Goal: Transaction & Acquisition: Book appointment/travel/reservation

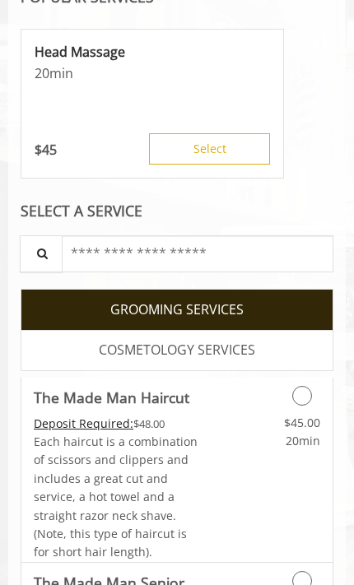
scroll to position [594, 0]
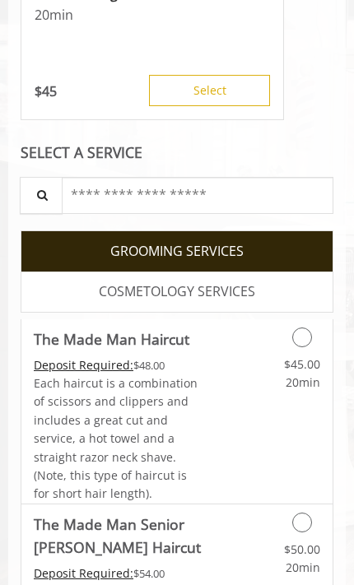
click at [300, 333] on icon "Grooming services" at bounding box center [302, 338] width 20 height 20
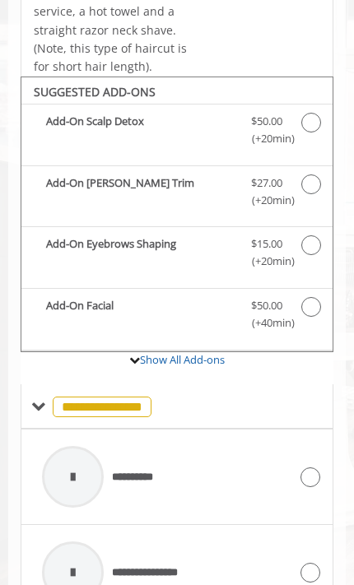
scroll to position [734, 0]
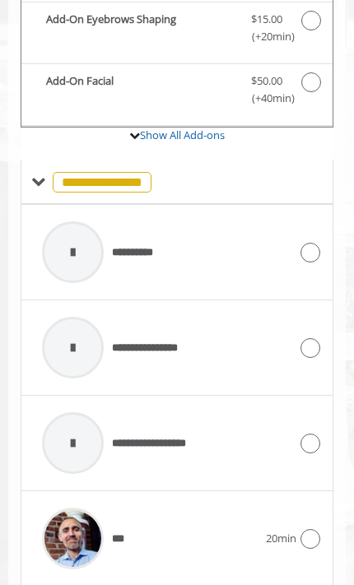
click at [295, 223] on div "**********" at bounding box center [165, 252] width 263 height 78
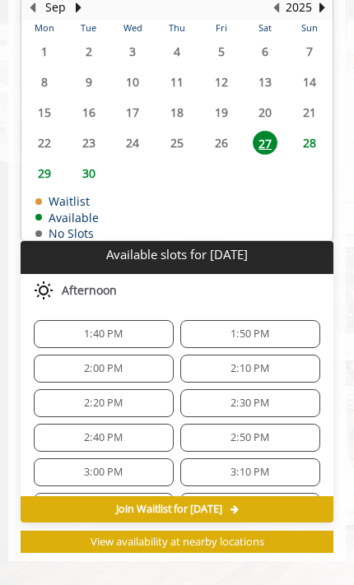
scroll to position [1186, 0]
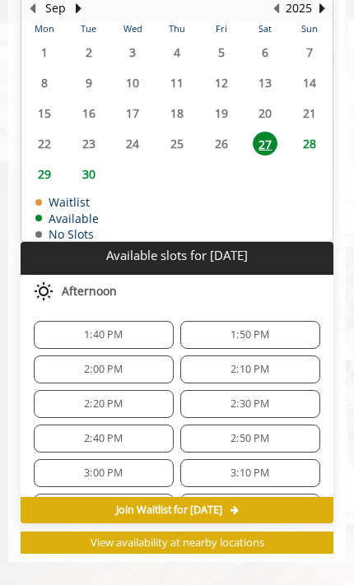
click at [94, 328] on span "1:40 PM" at bounding box center [103, 334] width 39 height 13
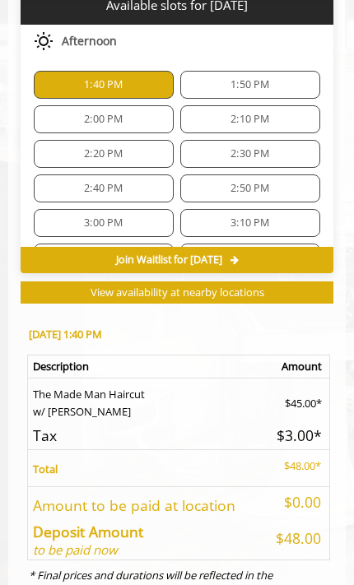
scroll to position [1548, 0]
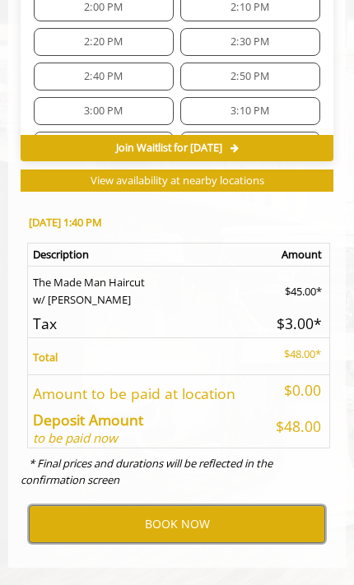
click at [201, 513] on button "BOOK NOW" at bounding box center [177, 524] width 296 height 38
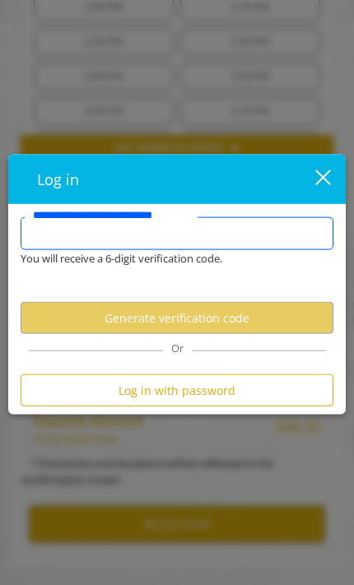
click at [245, 234] on input "**********" at bounding box center [177, 233] width 313 height 33
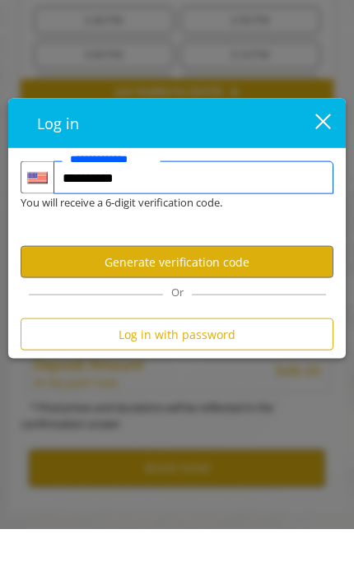
type input "**********"
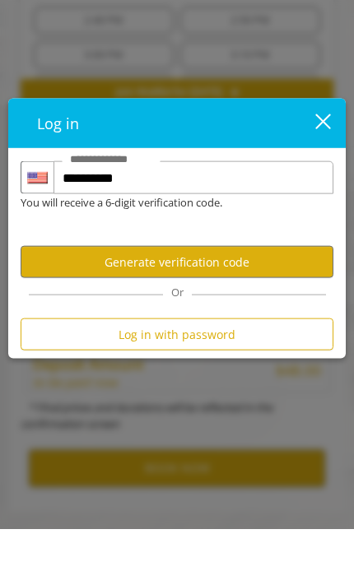
click at [282, 302] on button "Generate verification code" at bounding box center [177, 318] width 313 height 32
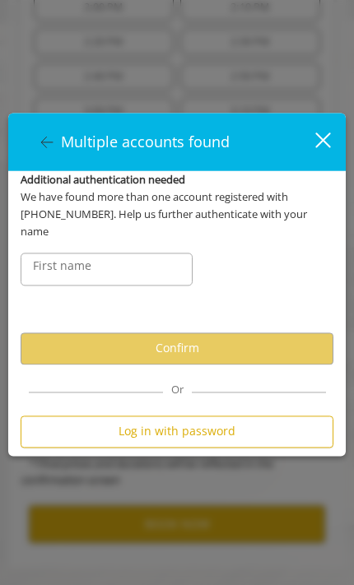
scroll to position [0, 0]
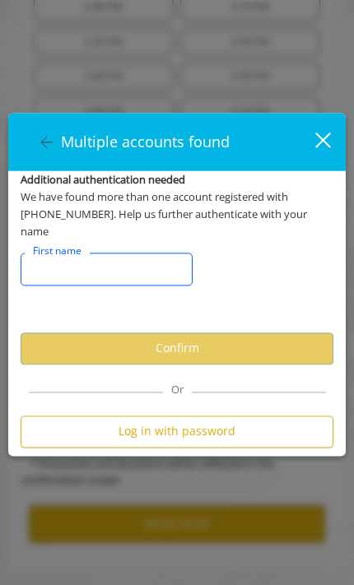
click at [139, 259] on input "FirstNameText" at bounding box center [107, 269] width 172 height 33
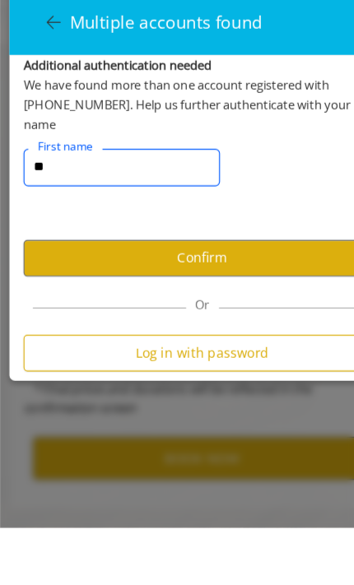
type input "*"
type input "*****"
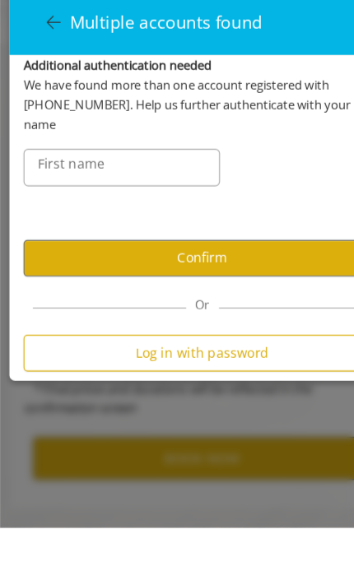
click at [255, 333] on button "Confirm" at bounding box center [177, 349] width 313 height 32
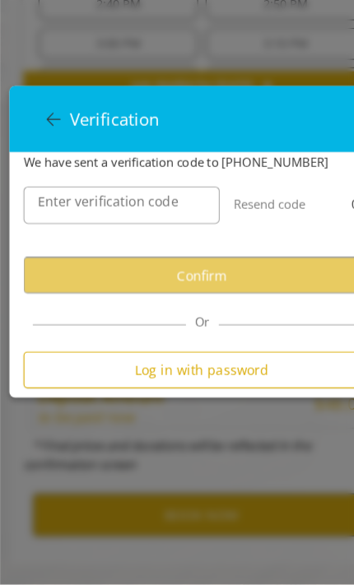
click at [144, 240] on label "Enter verification code" at bounding box center [95, 249] width 140 height 18
click at [144, 236] on input "Enter verification code" at bounding box center [107, 252] width 172 height 33
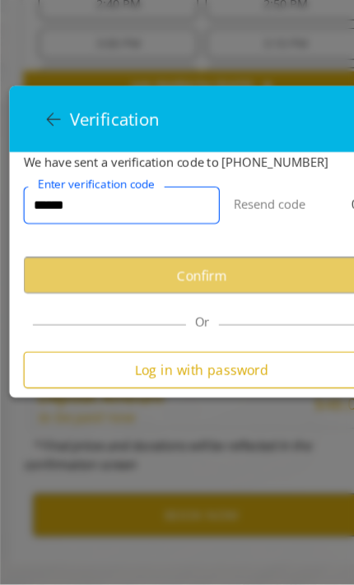
type input "******"
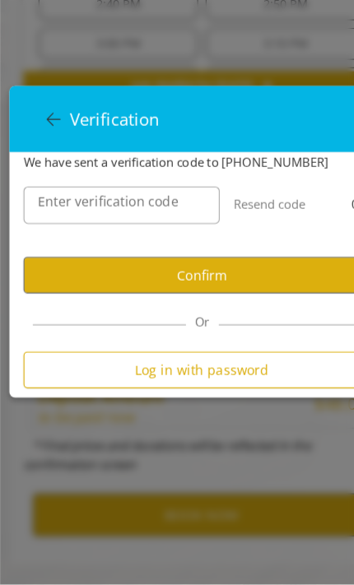
click at [259, 298] on button "Confirm" at bounding box center [177, 314] width 313 height 32
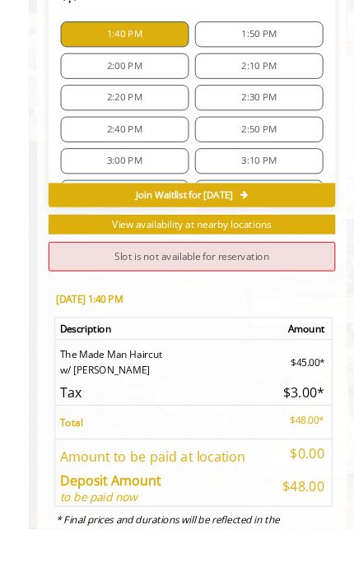
scroll to position [1478, 0]
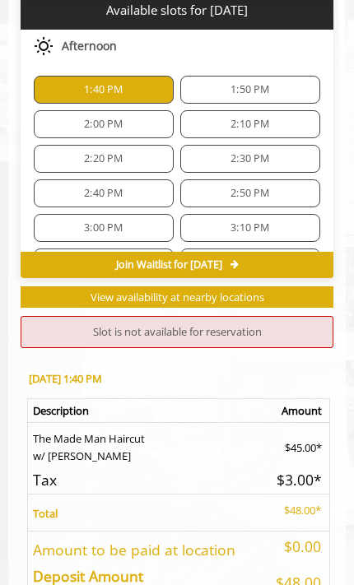
click at [278, 83] on div "1:50 PM" at bounding box center [250, 90] width 140 height 28
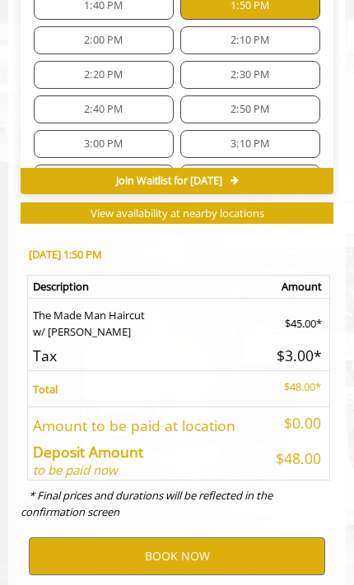
scroll to position [1456, 0]
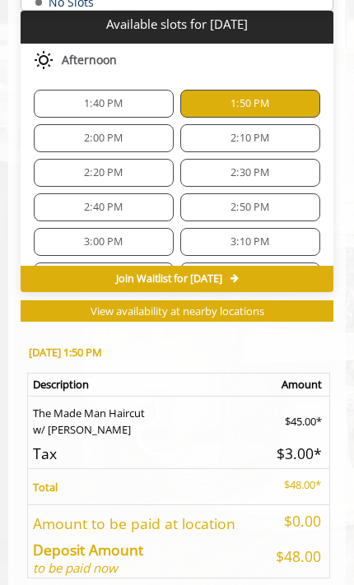
click at [135, 97] on span "1:40 PM" at bounding box center [103, 103] width 125 height 13
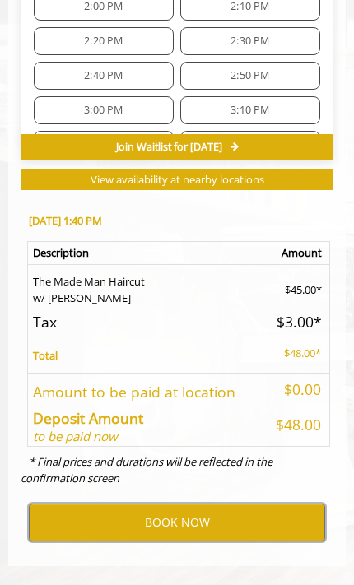
click at [197, 504] on button "BOOK NOW" at bounding box center [177, 523] width 296 height 38
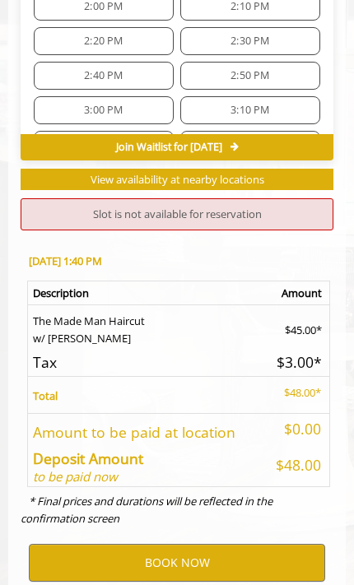
click at [279, 35] on span "2:30 PM" at bounding box center [250, 41] width 125 height 13
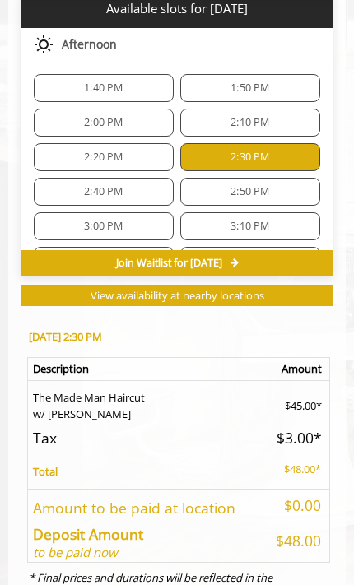
click at [289, 82] on span "1:50 PM" at bounding box center [250, 88] width 125 height 13
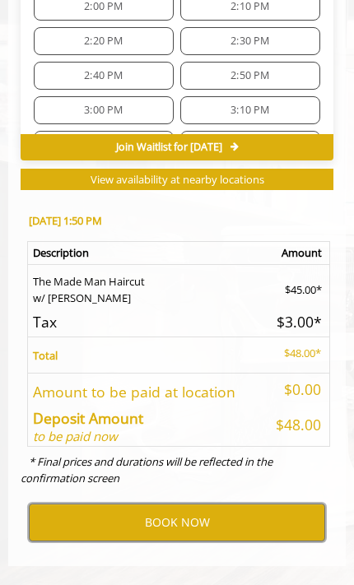
click at [202, 508] on button "BOOK NOW" at bounding box center [177, 523] width 296 height 38
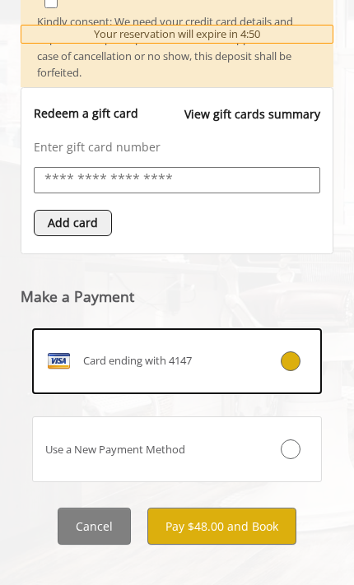
scroll to position [803, 0]
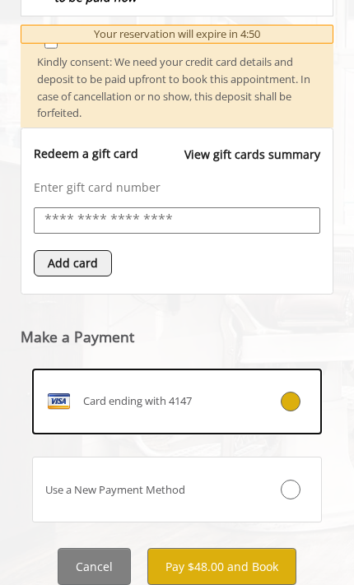
click at [233, 548] on button "Pay $48.00 and Book" at bounding box center [221, 566] width 149 height 37
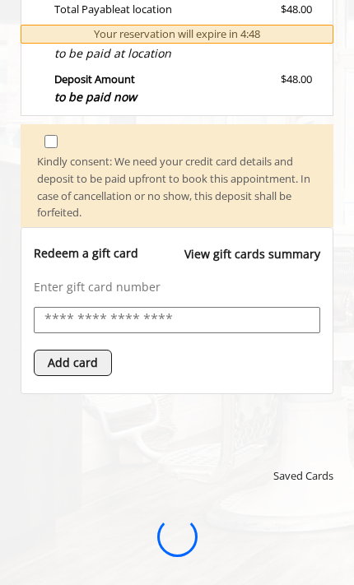
scroll to position [0, 0]
